Goal: Task Accomplishment & Management: Use online tool/utility

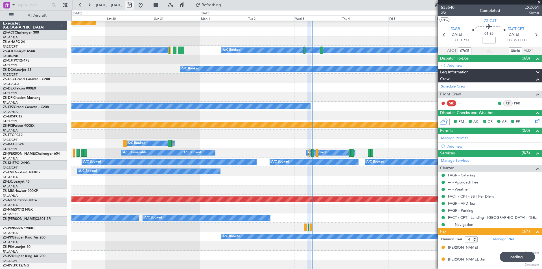
scroll to position [217, 0]
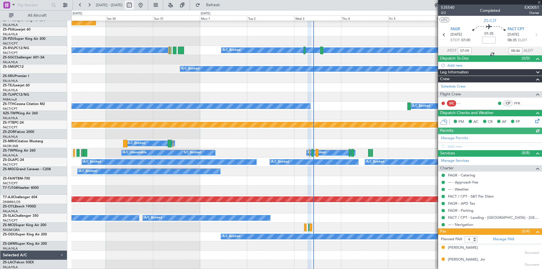
click at [145, 8] on button at bounding box center [140, 5] width 9 height 9
click at [134, 6] on button at bounding box center [129, 5] width 9 height 9
select select "8"
select select "2025"
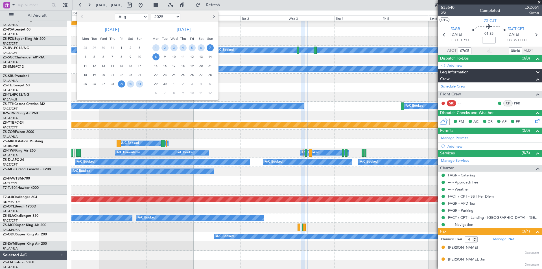
click at [211, 47] on span "7" at bounding box center [210, 47] width 7 height 7
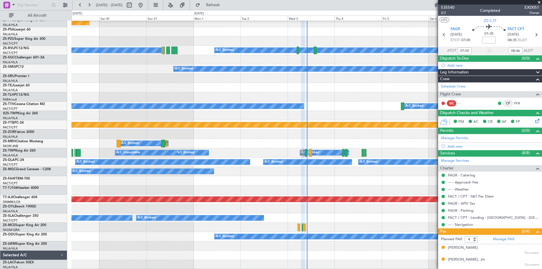
select select "9"
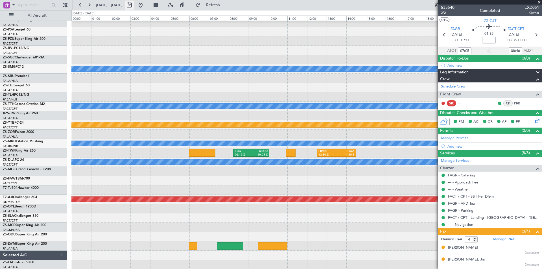
click at [134, 4] on button at bounding box center [129, 5] width 9 height 9
select select "9"
select select "2025"
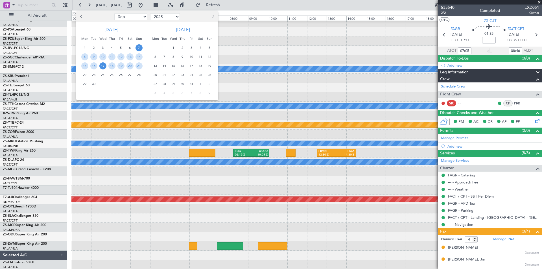
click at [100, 66] on span "17" at bounding box center [102, 65] width 7 height 7
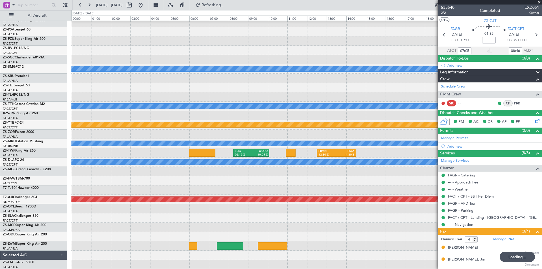
click at [100, 66] on span "17" at bounding box center [102, 65] width 7 height 7
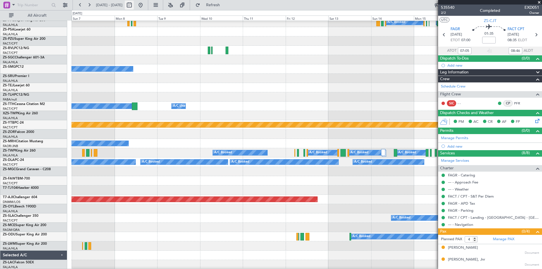
click at [134, 3] on button at bounding box center [129, 5] width 9 height 9
select select "9"
select select "2025"
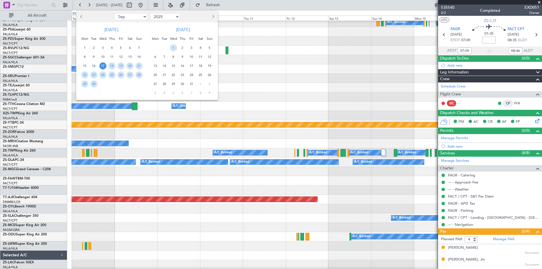
click at [104, 67] on span "17" at bounding box center [102, 65] width 7 height 7
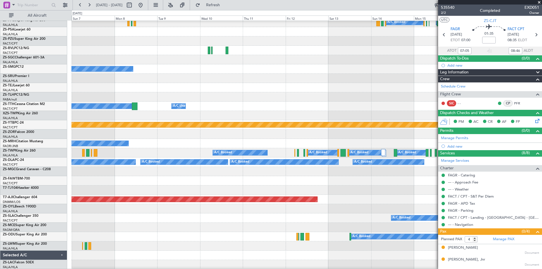
click at [104, 67] on span "17" at bounding box center [102, 65] width 7 height 7
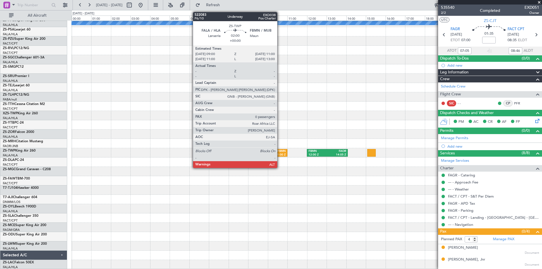
click at [280, 151] on div "FBMN" at bounding box center [277, 151] width 18 height 4
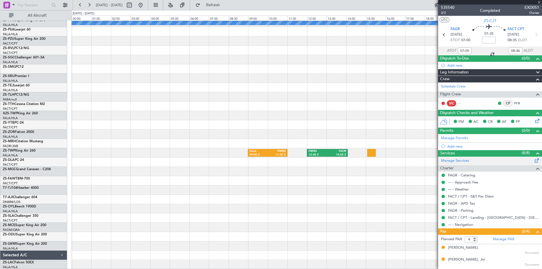
type input "0"
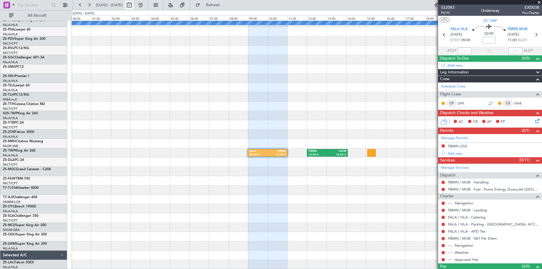
drag, startPoint x: 158, startPoint y: 5, endPoint x: 148, endPoint y: 4, distance: 9.9
click at [145, 5] on button at bounding box center [140, 5] width 9 height 9
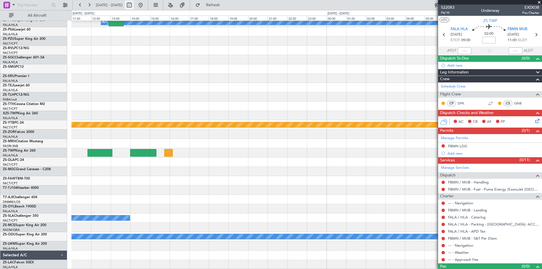
click at [134, 4] on button at bounding box center [129, 5] width 9 height 9
select select "9"
select select "2025"
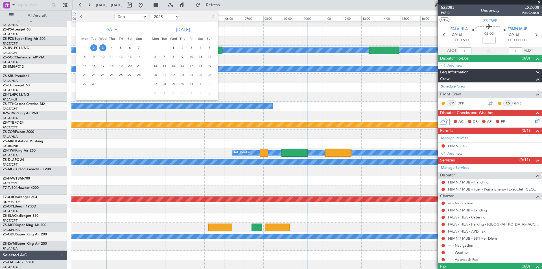
click at [156, 66] on span "13" at bounding box center [155, 65] width 7 height 7
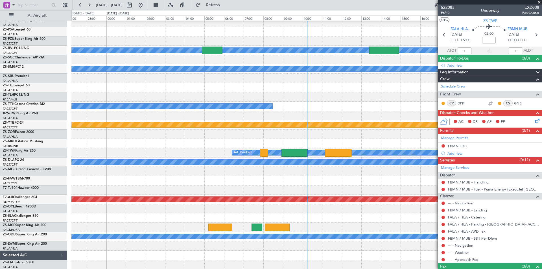
select select "10"
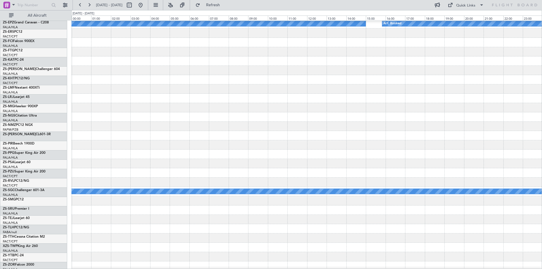
scroll to position [198, 0]
